Goal: Navigation & Orientation: Understand site structure

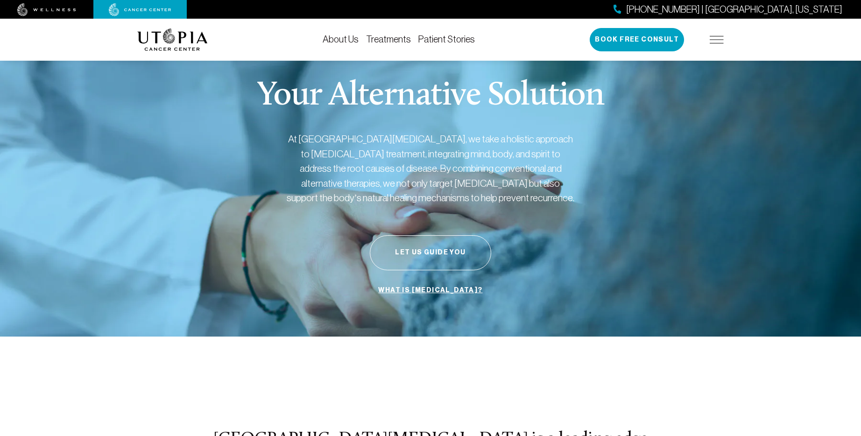
click at [449, 35] on link "Patient Stories" at bounding box center [446, 39] width 56 height 10
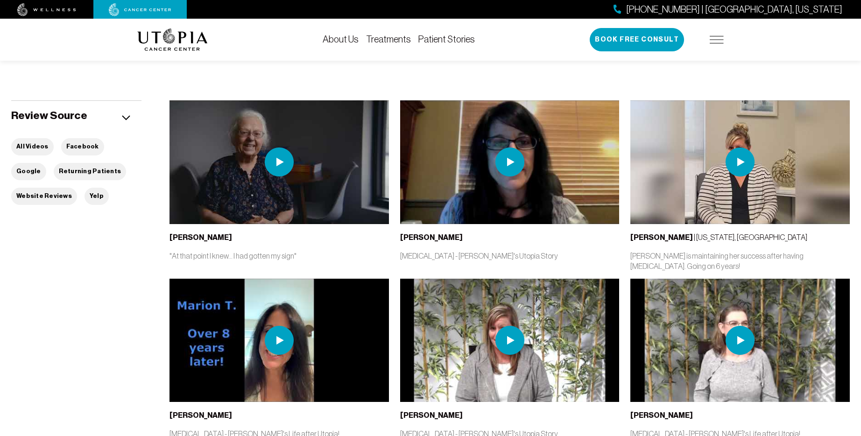
scroll to position [220, 0]
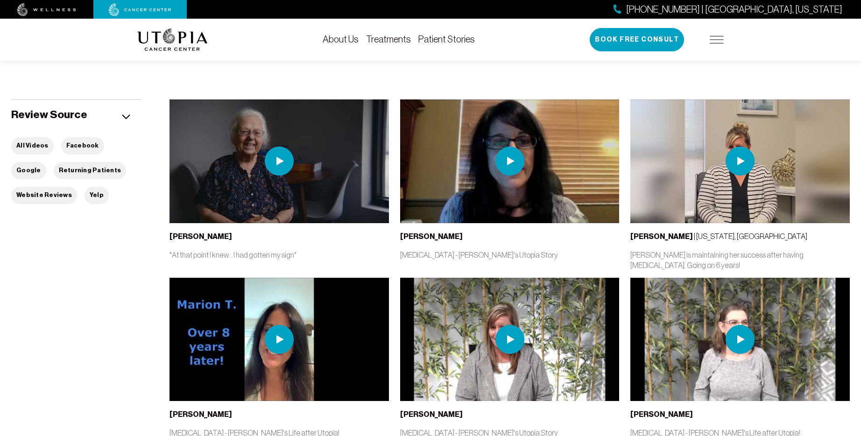
click at [506, 164] on img at bounding box center [509, 161] width 29 height 29
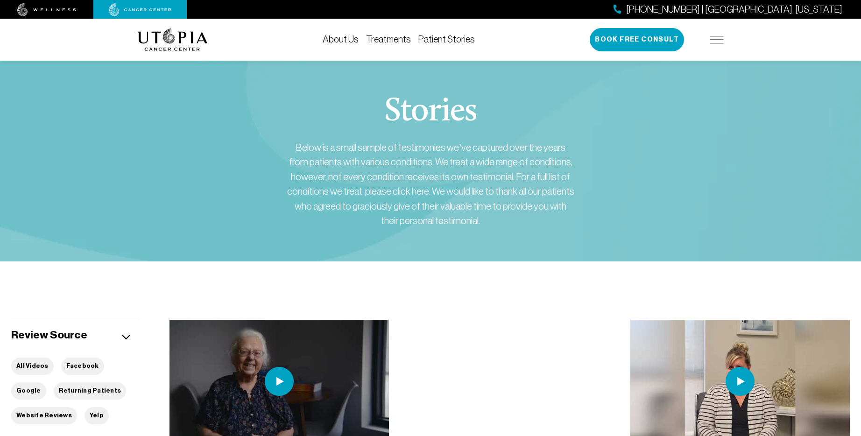
scroll to position [0, 0]
click at [389, 41] on link "Treatments" at bounding box center [388, 39] width 45 height 10
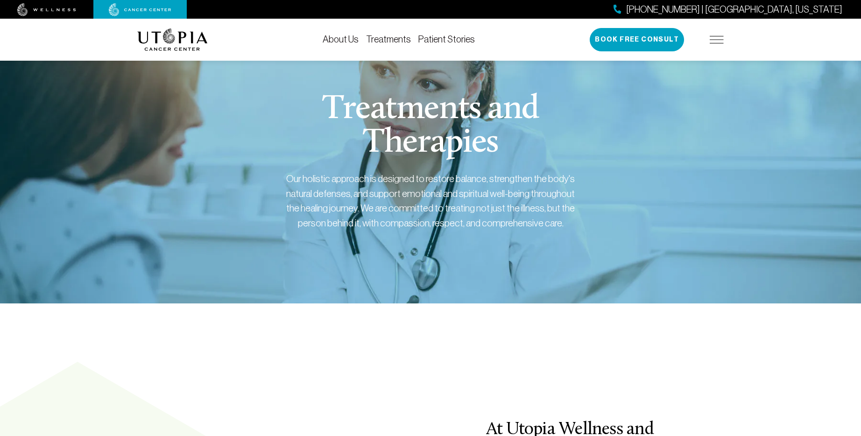
click at [350, 39] on link "About Us" at bounding box center [340, 39] width 36 height 10
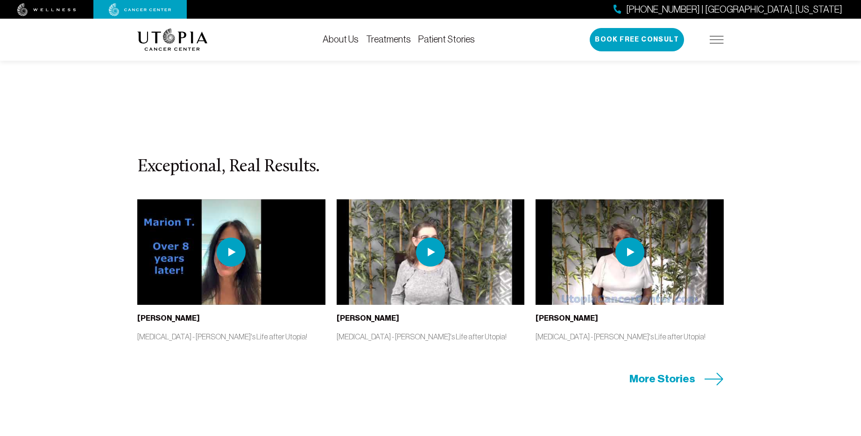
scroll to position [4110, 0]
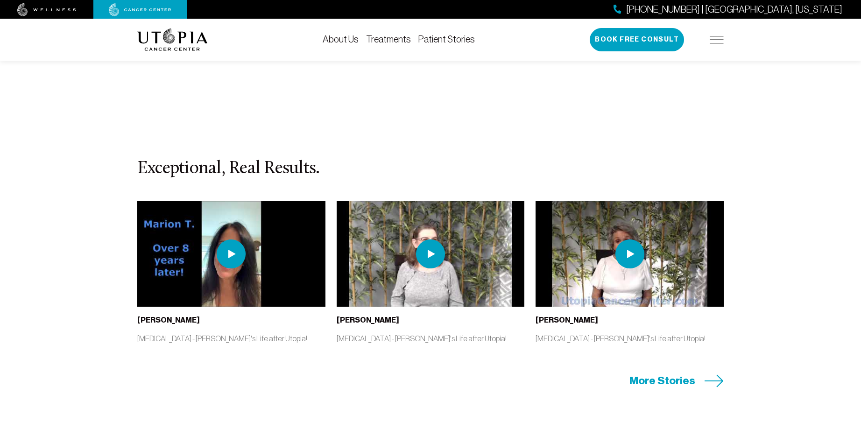
click at [231, 239] on img at bounding box center [231, 253] width 29 height 29
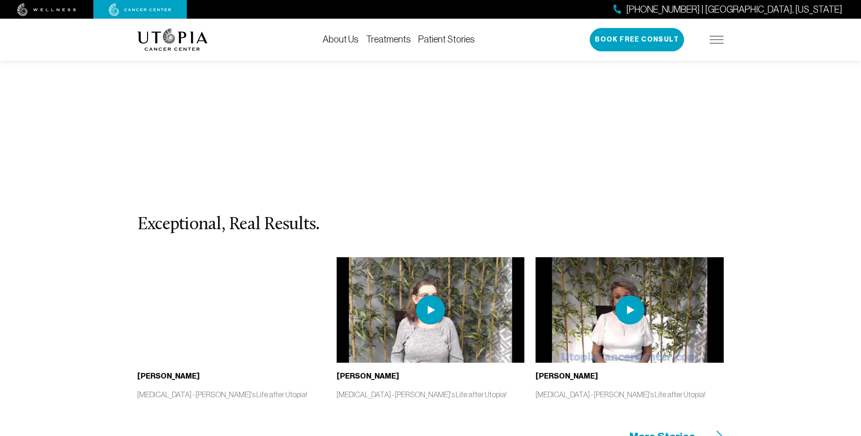
scroll to position [4051, 0]
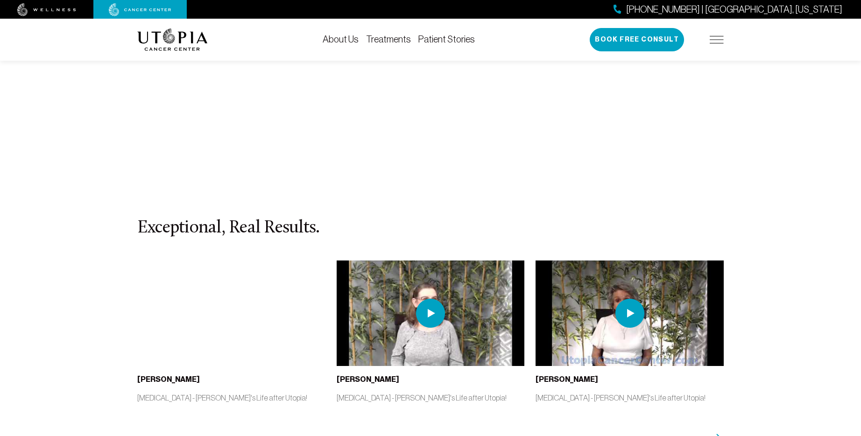
click at [430, 299] on img at bounding box center [430, 313] width 29 height 29
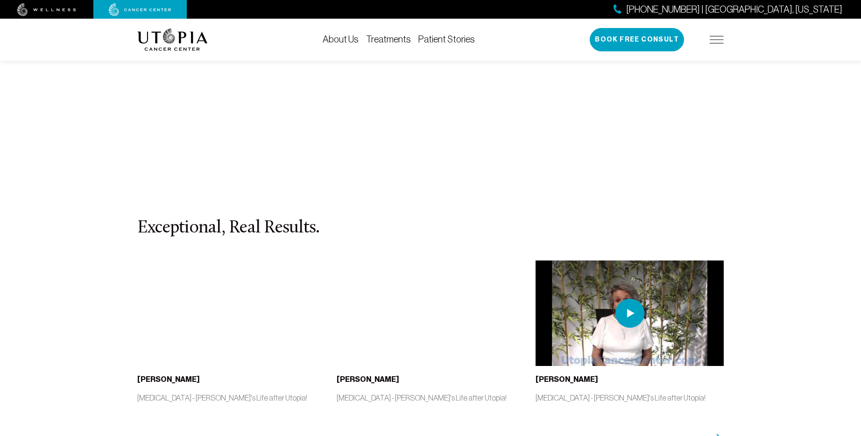
click at [629, 299] on img at bounding box center [629, 313] width 29 height 29
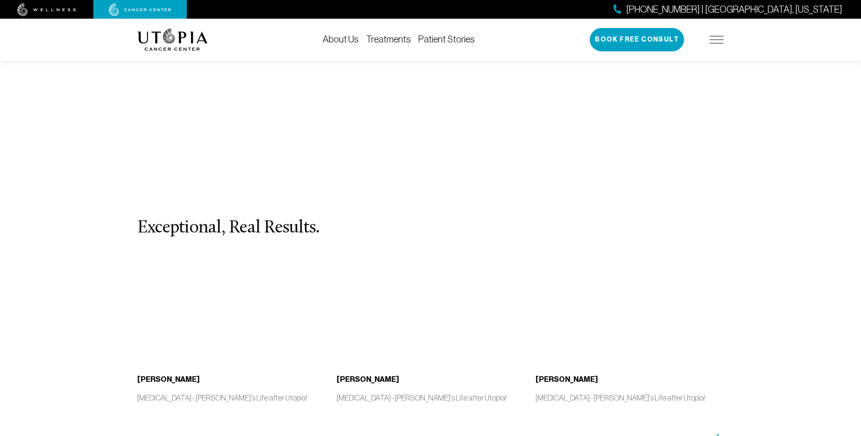
click at [40, 10] on img at bounding box center [46, 9] width 59 height 13
